Goal: Task Accomplishment & Management: Use online tool/utility

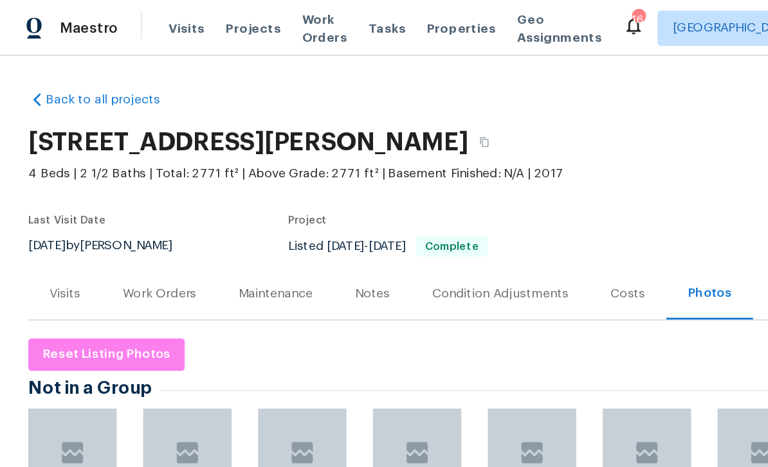
click at [349, 25] on span "Properties" at bounding box center [336, 20] width 50 height 13
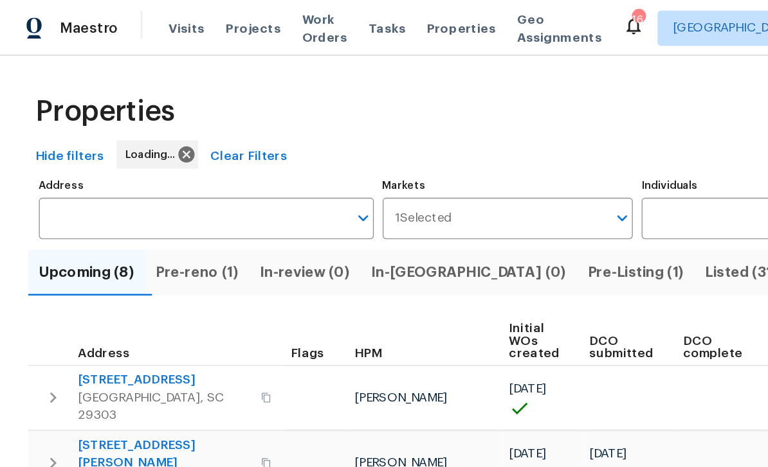
click at [513, 199] on span "Listed (31)" at bounding box center [539, 199] width 53 height 18
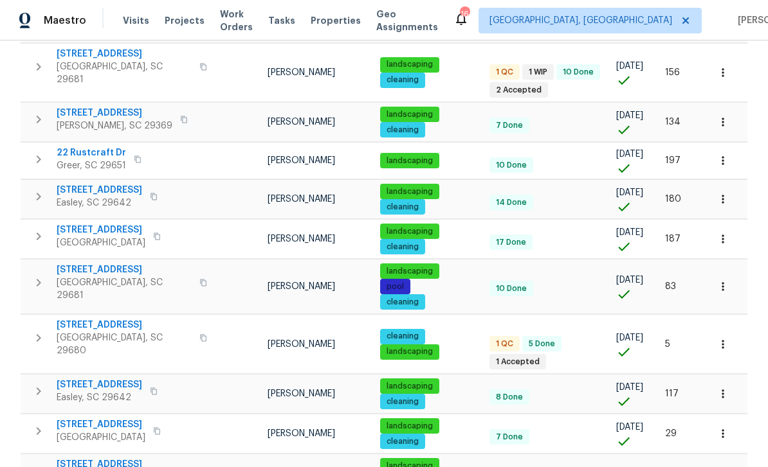
scroll to position [337, 0]
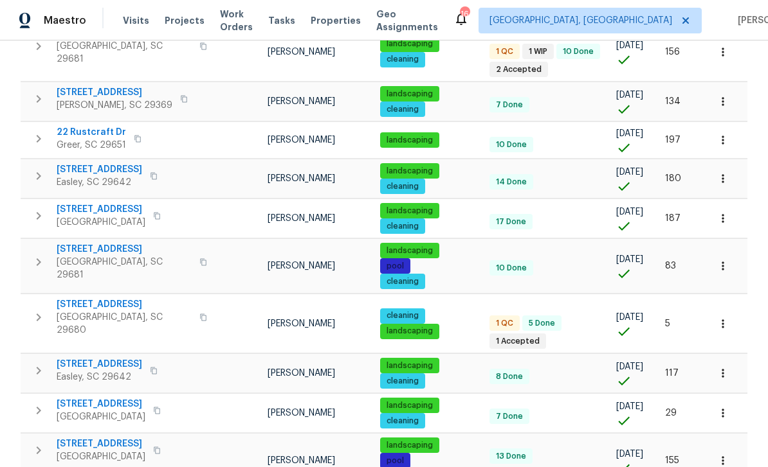
click at [95, 126] on span "22 Rustcraft Dr" at bounding box center [91, 132] width 69 height 13
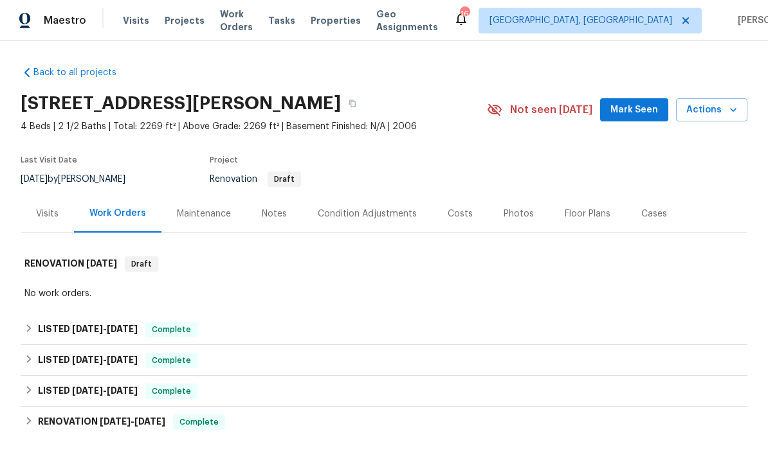
click at [642, 118] on button "Mark Seen" at bounding box center [634, 110] width 68 height 24
click at [524, 203] on div "Photos" at bounding box center [518, 214] width 61 height 38
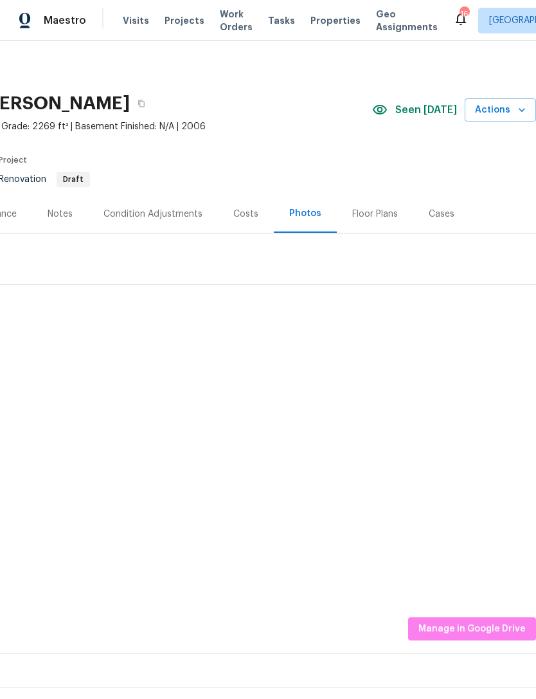
scroll to position [0, 190]
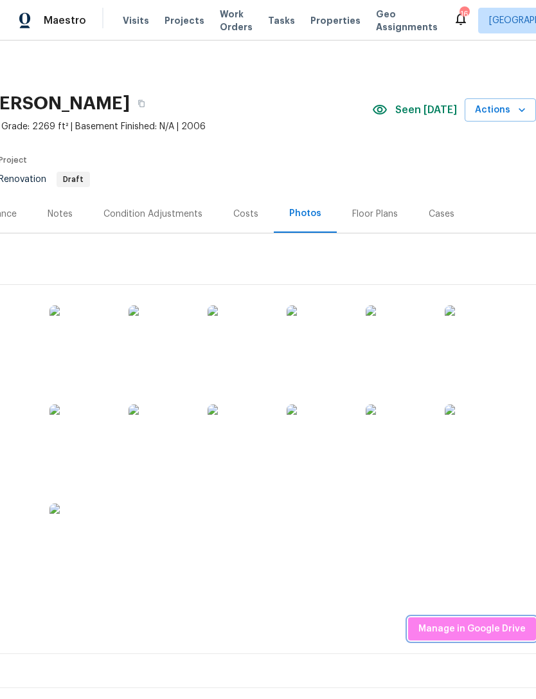
click at [492, 467] on span "Manage in Google Drive" at bounding box center [472, 629] width 107 height 16
click at [469, 467] on span "Manage in Google Drive" at bounding box center [472, 629] width 107 height 16
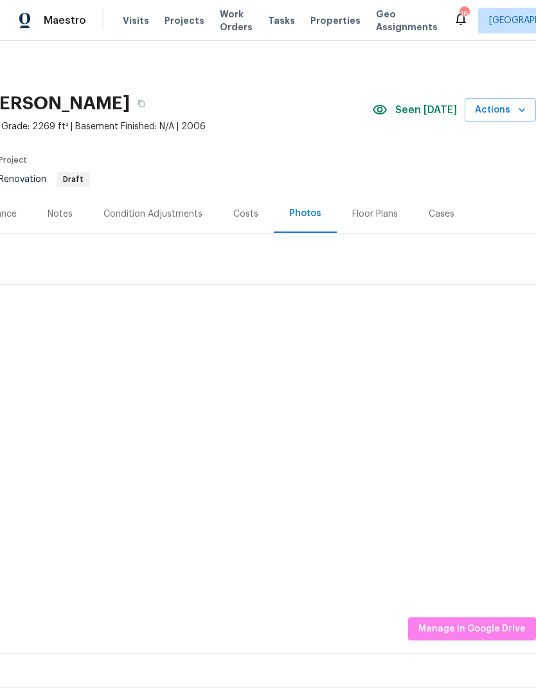
scroll to position [0, 190]
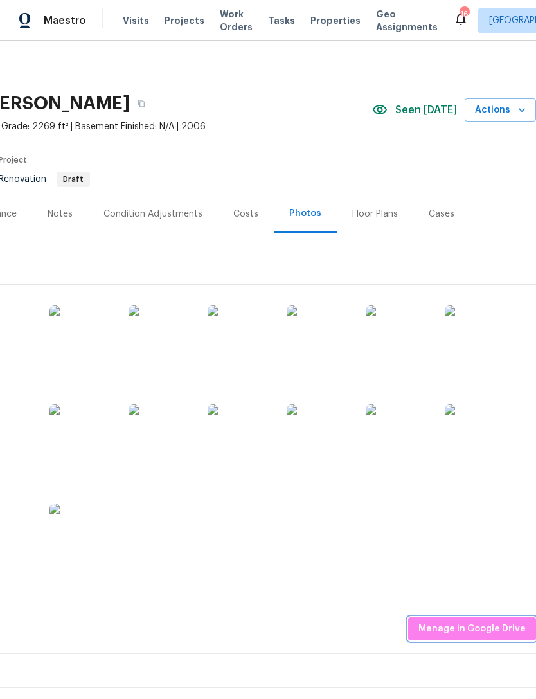
click at [487, 625] on span "Manage in Google Drive" at bounding box center [472, 629] width 107 height 16
click at [447, 630] on span "Manage in Google Drive" at bounding box center [472, 629] width 107 height 16
click at [474, 624] on span "Manage in Google Drive" at bounding box center [472, 629] width 107 height 16
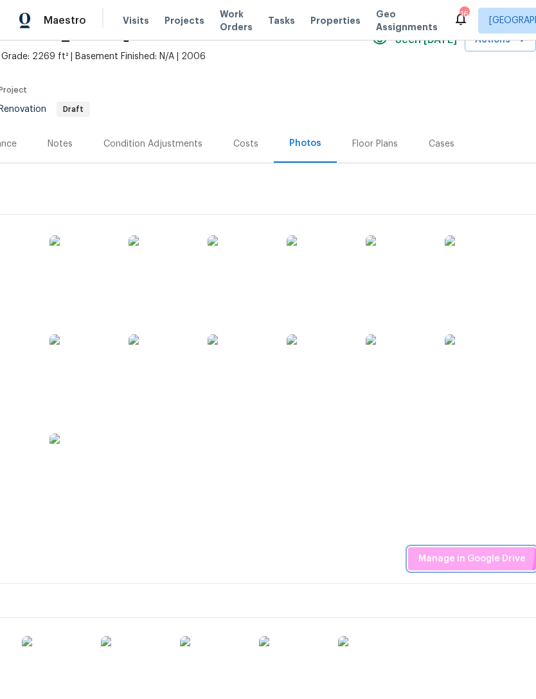
scroll to position [70, 190]
click at [452, 559] on span "Manage in Google Drive" at bounding box center [472, 559] width 107 height 16
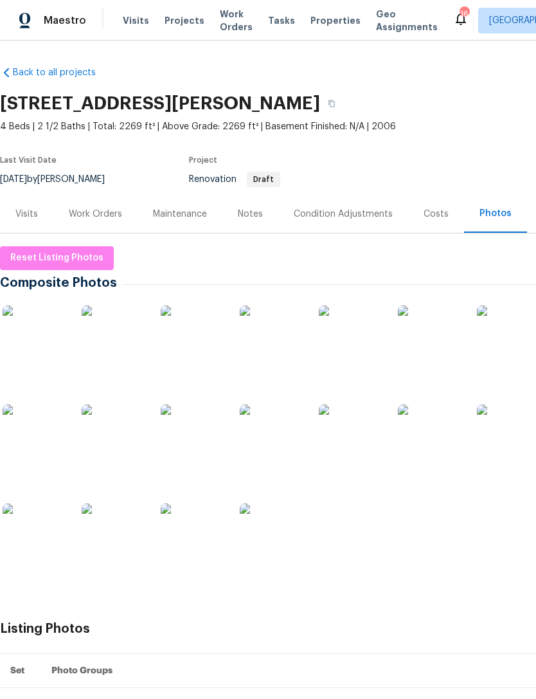
scroll to position [0, 0]
